Goal: Find specific page/section: Find specific page/section

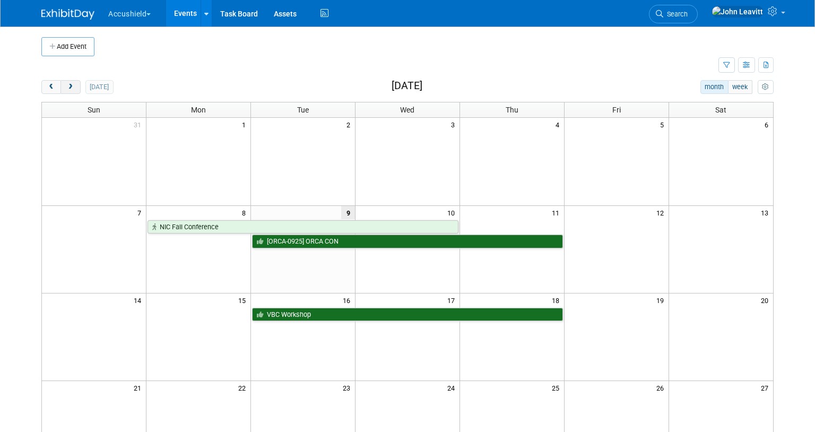
click at [68, 86] on span "next" at bounding box center [70, 87] width 8 height 7
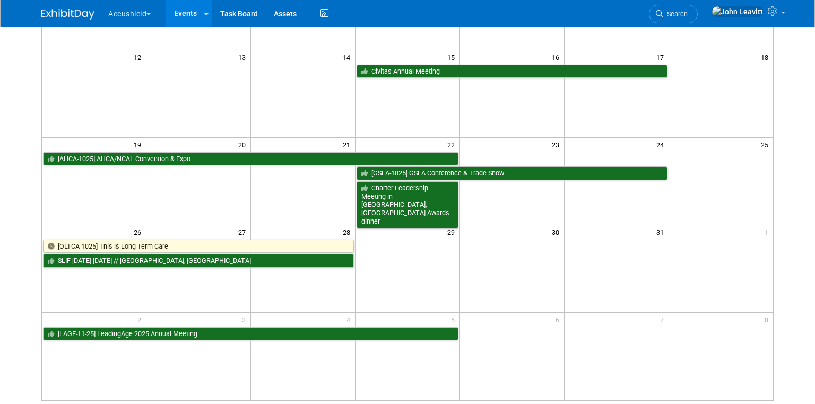
scroll to position [242, 0]
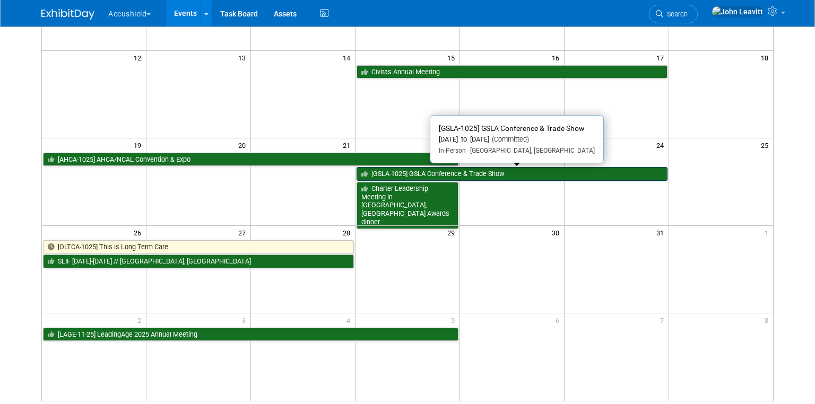
click at [477, 171] on link "[GSLA-1025] GSLA Conference & Trade Show" at bounding box center [511, 174] width 311 height 14
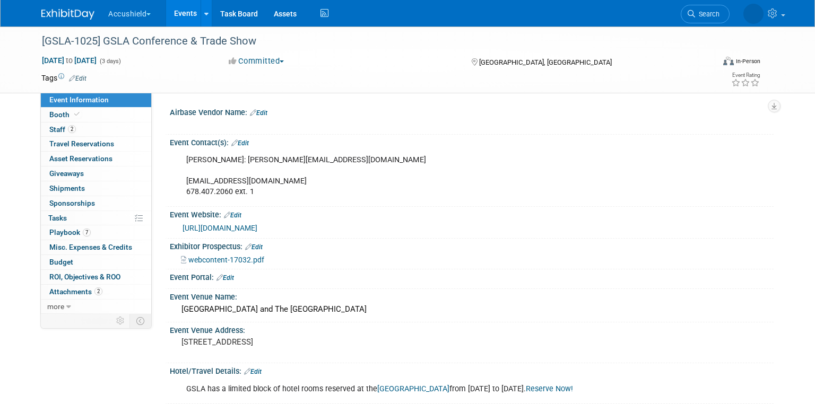
select select "Yes"
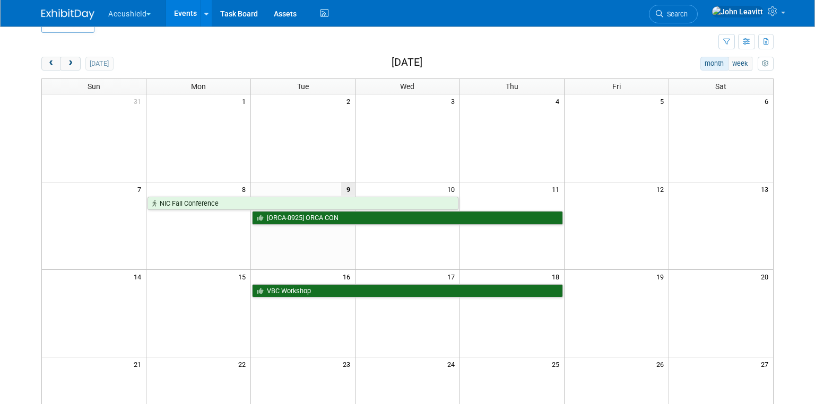
scroll to position [11, 0]
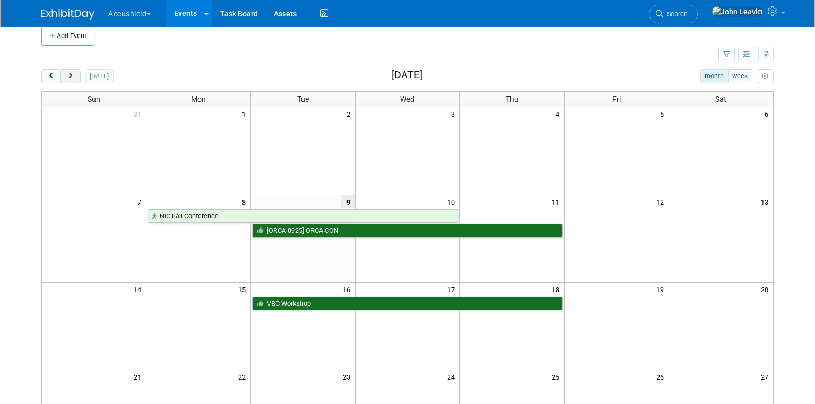
click at [65, 77] on button "next" at bounding box center [70, 76] width 20 height 14
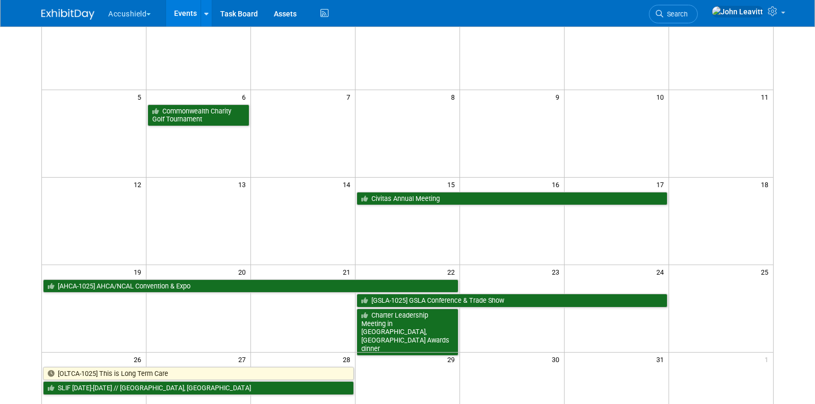
scroll to position [223, 0]
